Goal: Task Accomplishment & Management: Use online tool/utility

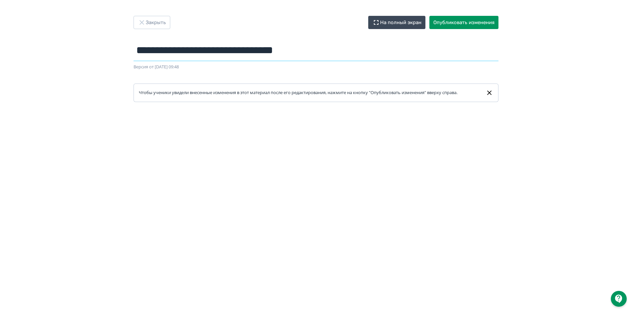
click at [193, 48] on input "**********" at bounding box center [316, 50] width 365 height 21
click at [277, 49] on input "**********" at bounding box center [316, 50] width 365 height 21
type input "**********"
click at [541, 50] on div "**********" at bounding box center [316, 156] width 632 height 281
click at [474, 20] on button "Опубликовать изменения" at bounding box center [463, 22] width 69 height 13
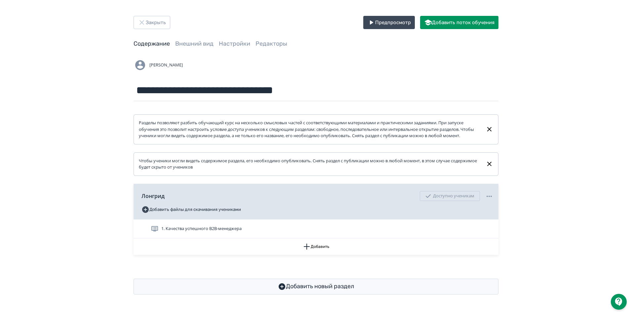
scroll to position [2, 0]
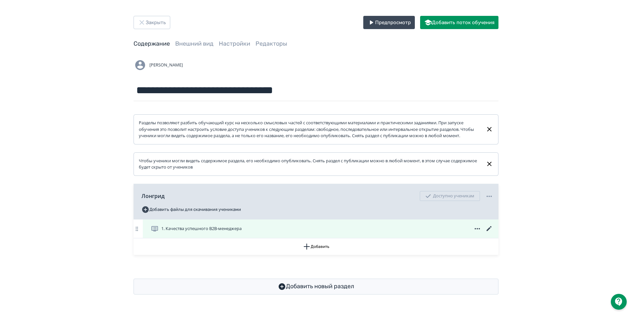
click at [448, 233] on div "1. Качества успешного B2B-менеджера" at bounding box center [322, 229] width 342 height 8
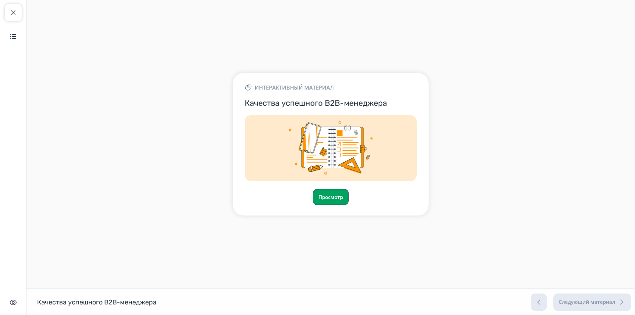
click at [330, 195] on button "Просмотр" at bounding box center [331, 197] width 36 height 16
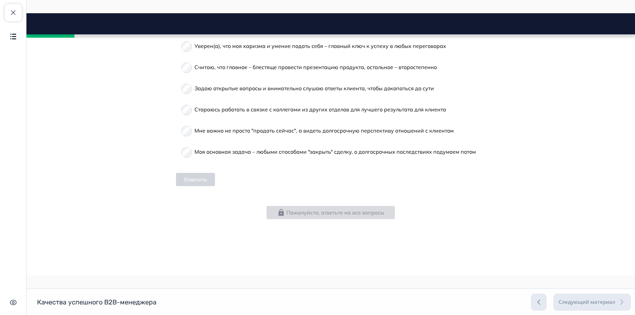
scroll to position [357, 0]
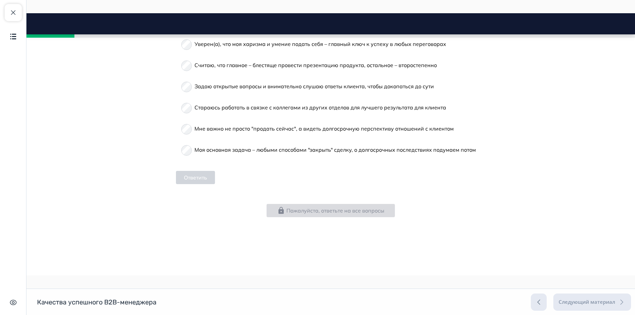
click at [231, 151] on span "Моя основная задача – любыми способами "закрыть" сделку, о долгосрочных последс…" at bounding box center [334, 149] width 281 height 7
click at [191, 176] on button "Ответить" at bounding box center [195, 177] width 39 height 13
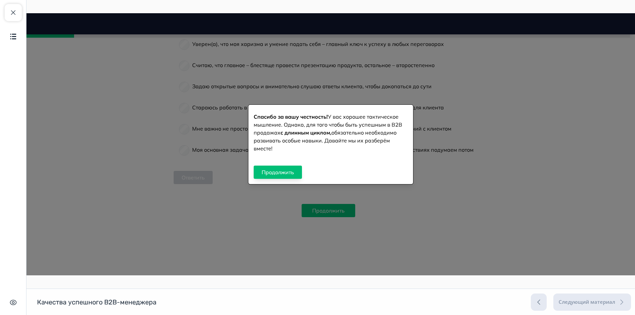
click at [283, 169] on button "Продолжить" at bounding box center [278, 172] width 48 height 13
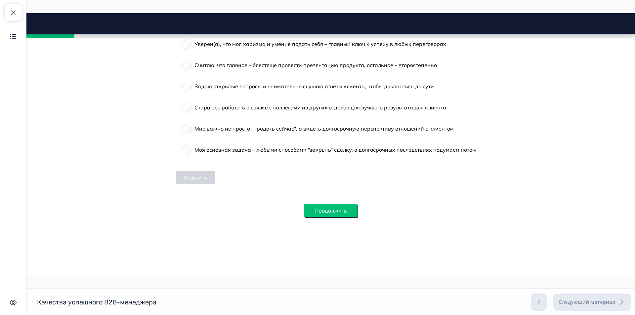
click at [335, 210] on button "Продолжить" at bounding box center [331, 210] width 54 height 13
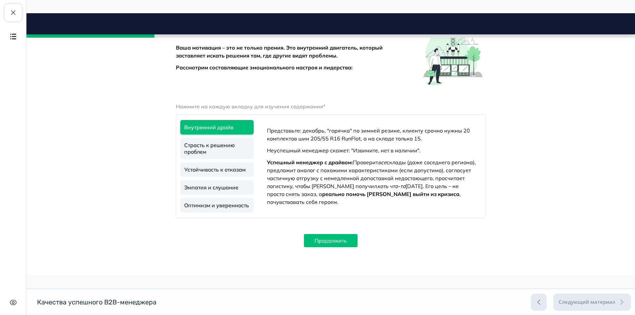
scroll to position [683, 0]
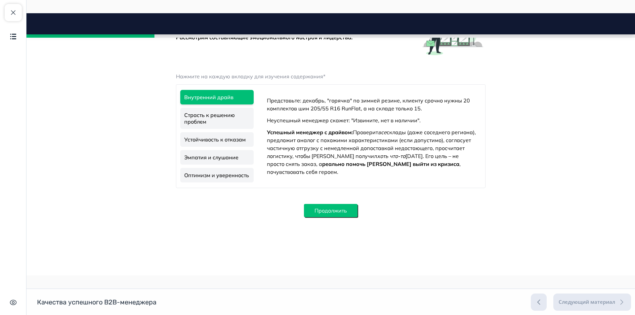
click at [336, 211] on button "Продолжить" at bounding box center [331, 210] width 54 height 13
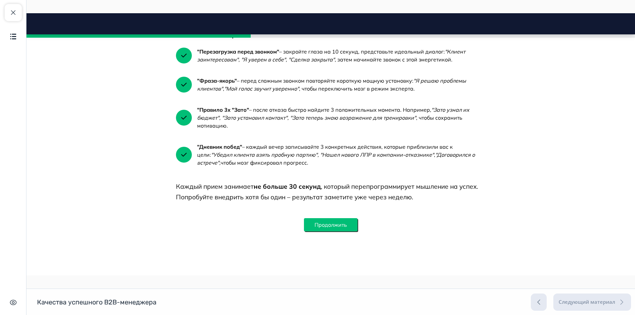
scroll to position [1140, 0]
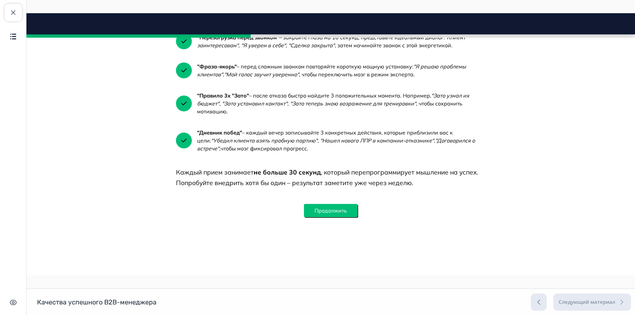
click at [336, 212] on button "Продолжить" at bounding box center [331, 210] width 54 height 13
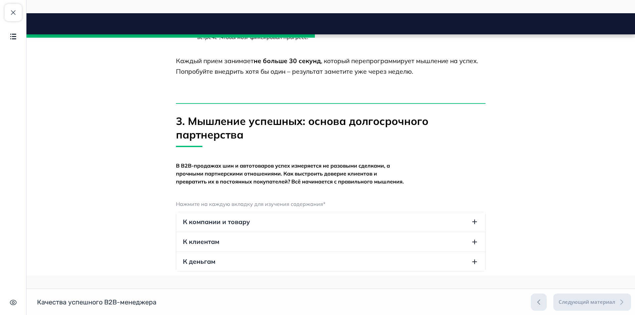
scroll to position [1409, 0]
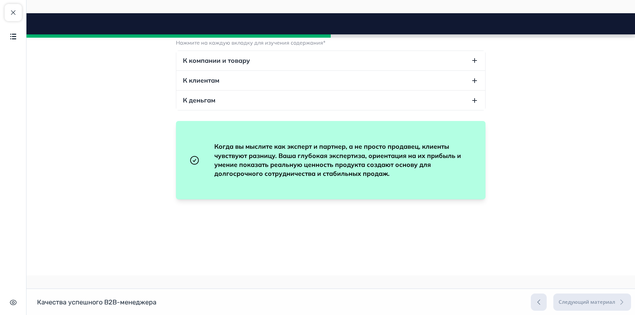
click at [340, 70] on button "К компании и товару" at bounding box center [330, 61] width 309 height 20
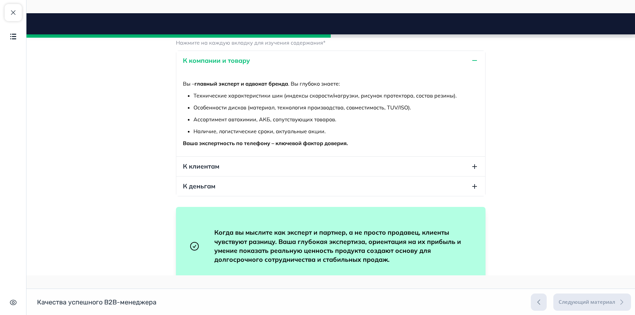
click at [340, 70] on button "К компании и товару" at bounding box center [330, 61] width 309 height 20
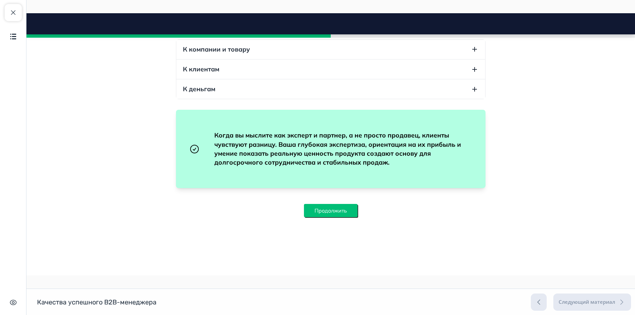
click at [335, 214] on button "Продолжить" at bounding box center [331, 210] width 54 height 13
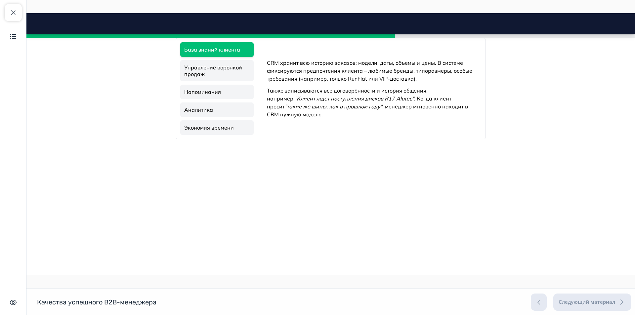
scroll to position [1730, 0]
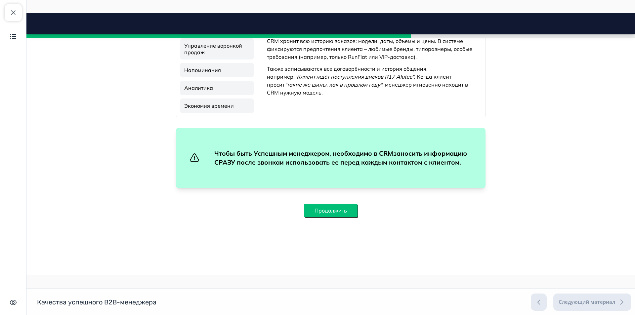
click at [336, 211] on button "Продолжить" at bounding box center [331, 210] width 54 height 13
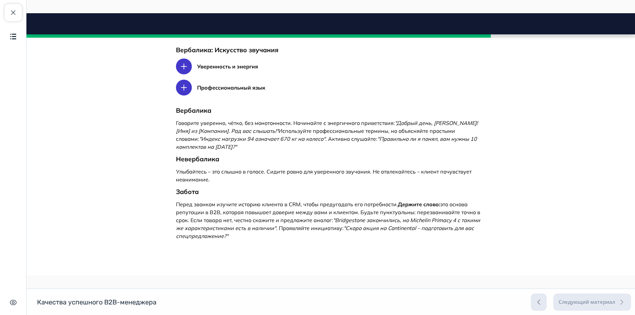
scroll to position [2003, 0]
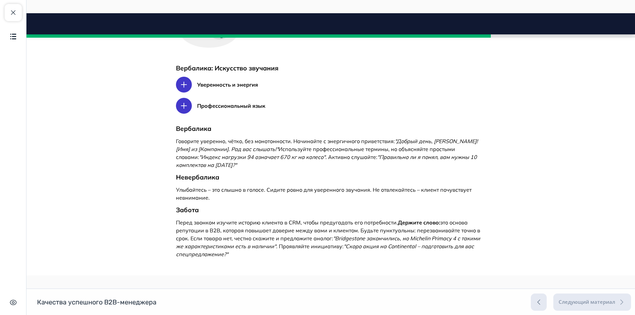
click at [180, 89] on icon at bounding box center [184, 85] width 8 height 8
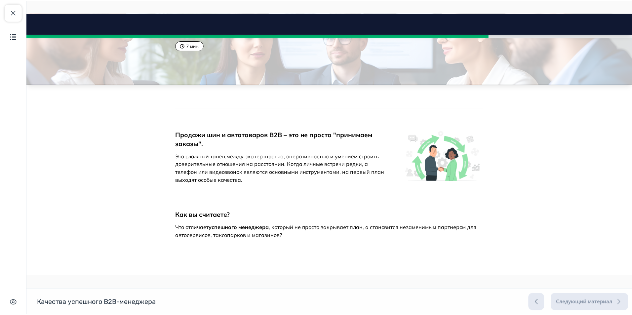
scroll to position [0, 0]
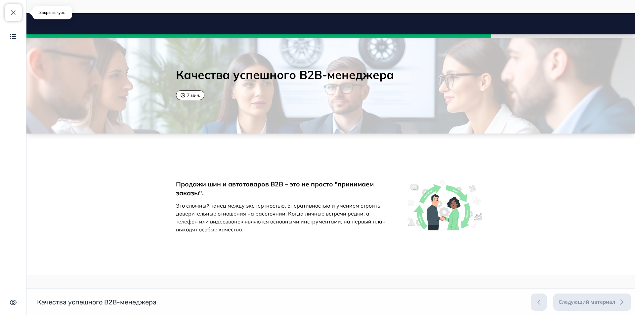
click at [14, 11] on span "button" at bounding box center [13, 13] width 8 height 8
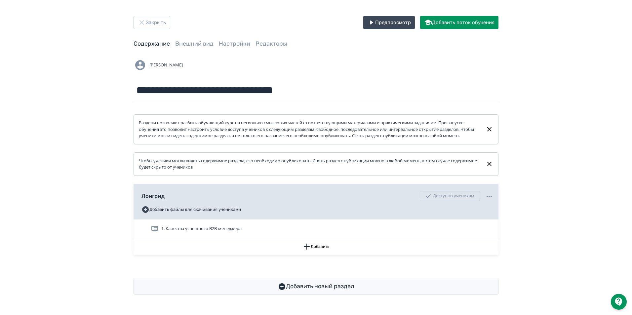
scroll to position [2, 0]
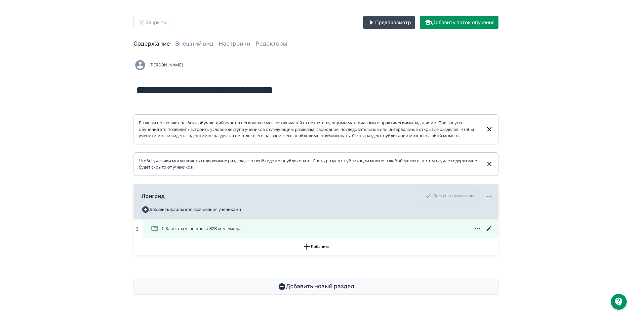
click at [488, 231] on icon at bounding box center [489, 228] width 5 height 5
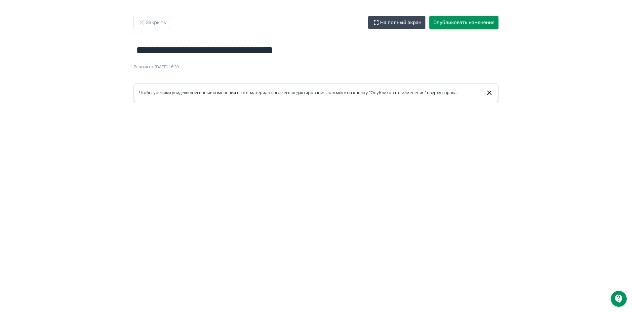
click at [473, 23] on button "Опубликовать изменения" at bounding box center [463, 22] width 69 height 13
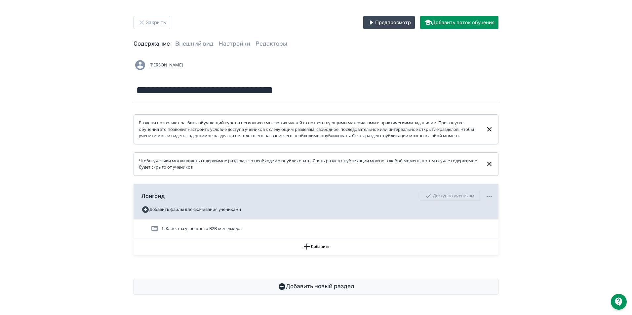
click at [553, 168] on div "**********" at bounding box center [316, 155] width 632 height 310
